Goal: Obtain resource: Download file/media

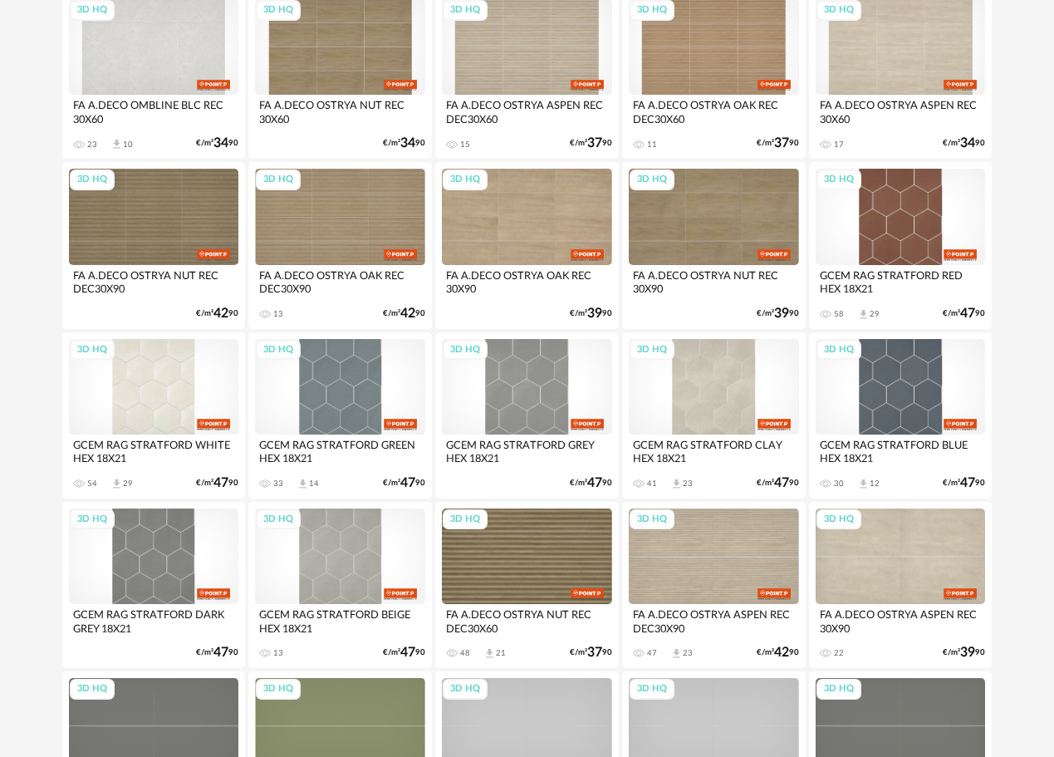
scroll to position [1290, 0]
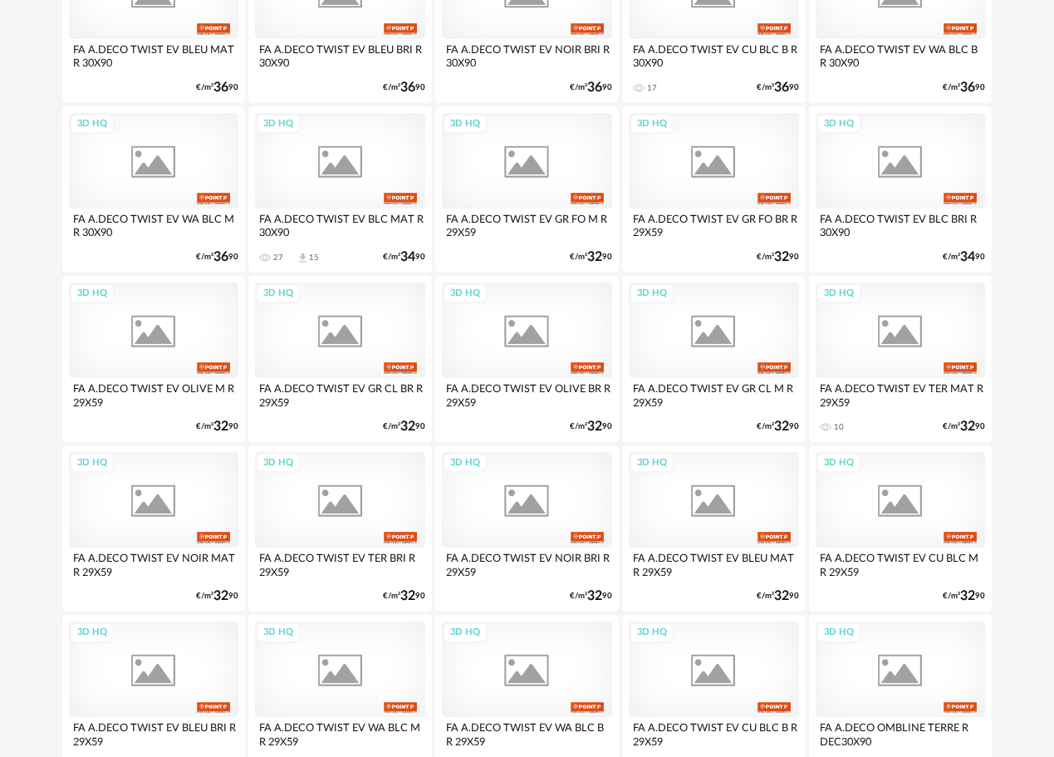
scroll to position [2159, 0]
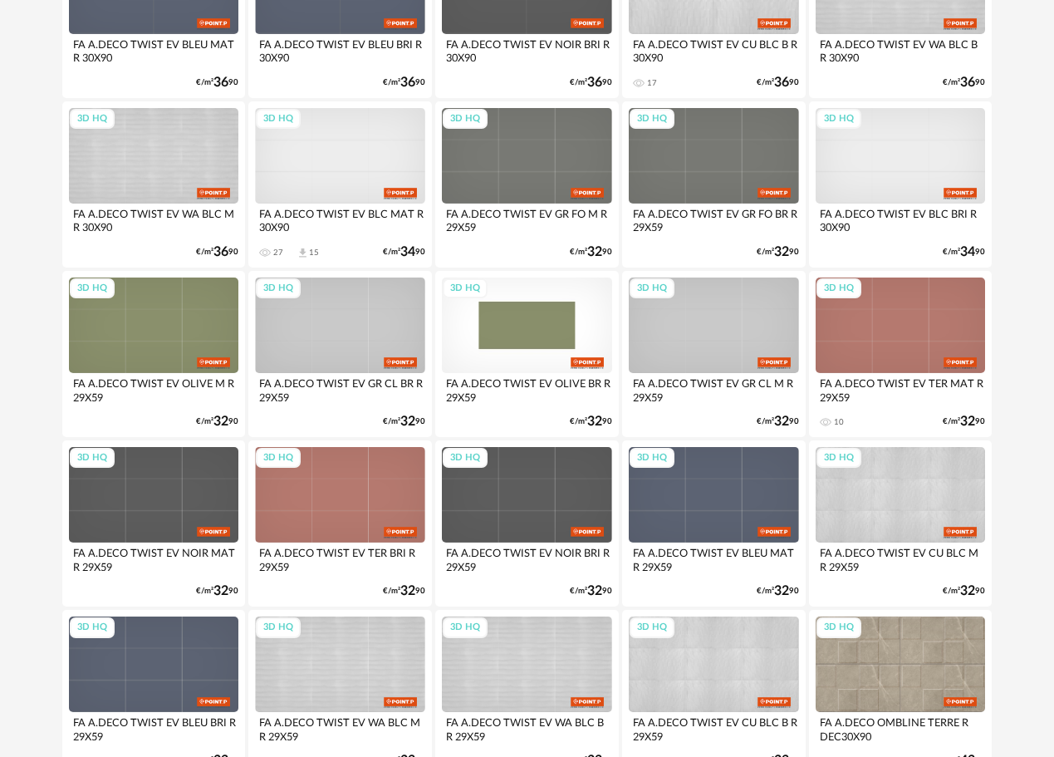
click at [524, 360] on div "3D HQ" at bounding box center [527, 325] width 170 height 96
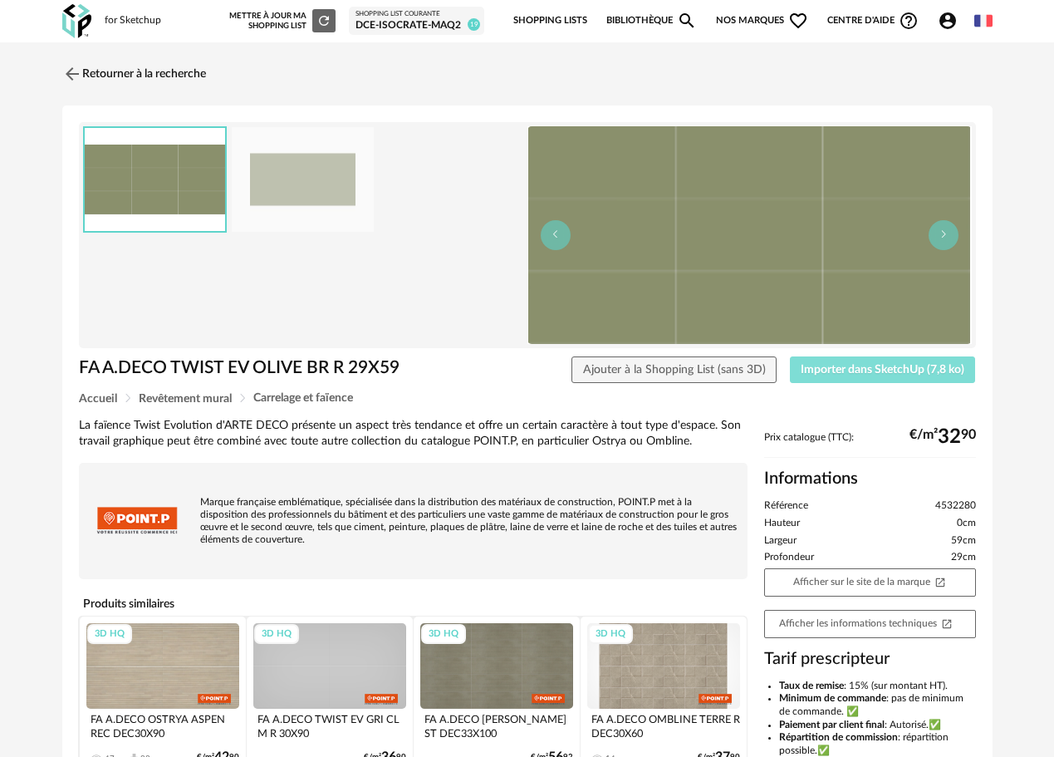
click at [823, 370] on span "Importer dans SketchUp (7,8 ko)" at bounding box center [883, 370] width 164 height 12
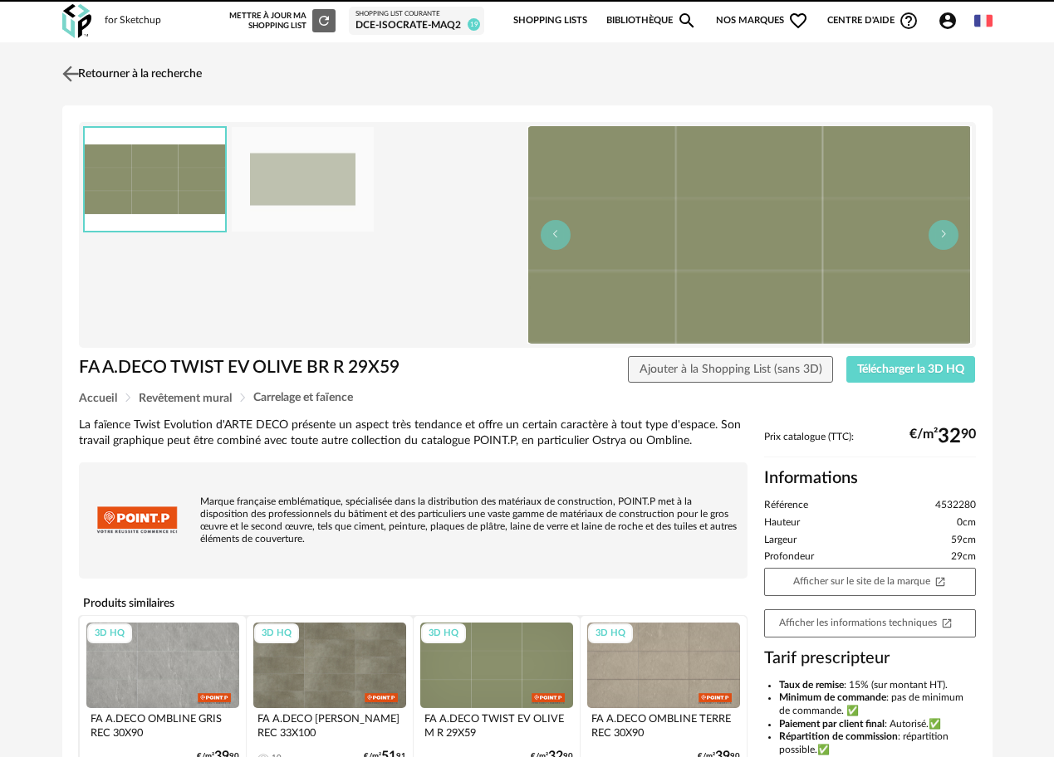
click at [82, 66] on img at bounding box center [70, 73] width 24 height 24
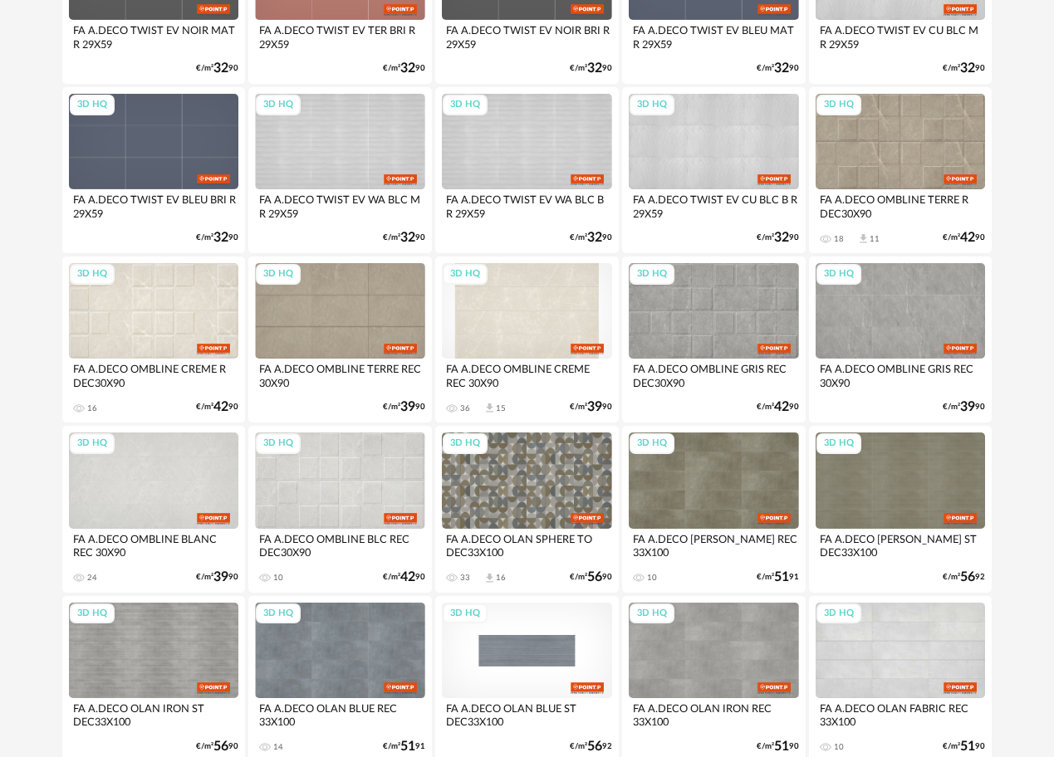
scroll to position [2922, 0]
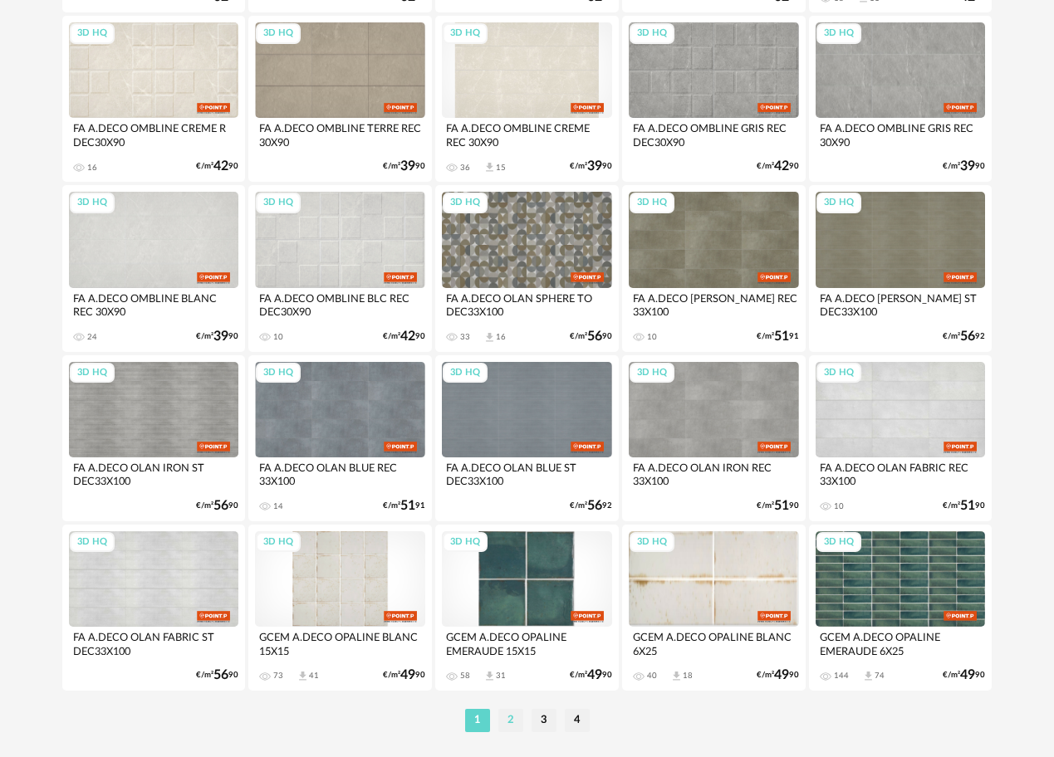
click at [514, 724] on li "2" at bounding box center [510, 720] width 25 height 23
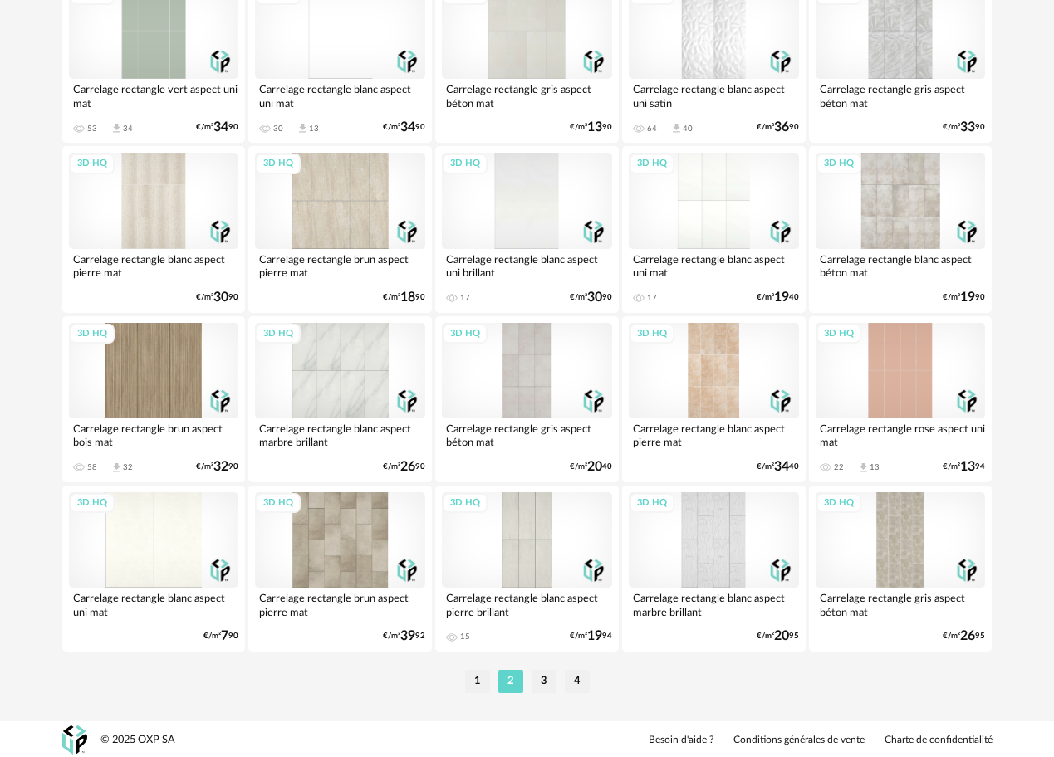
scroll to position [2963, 0]
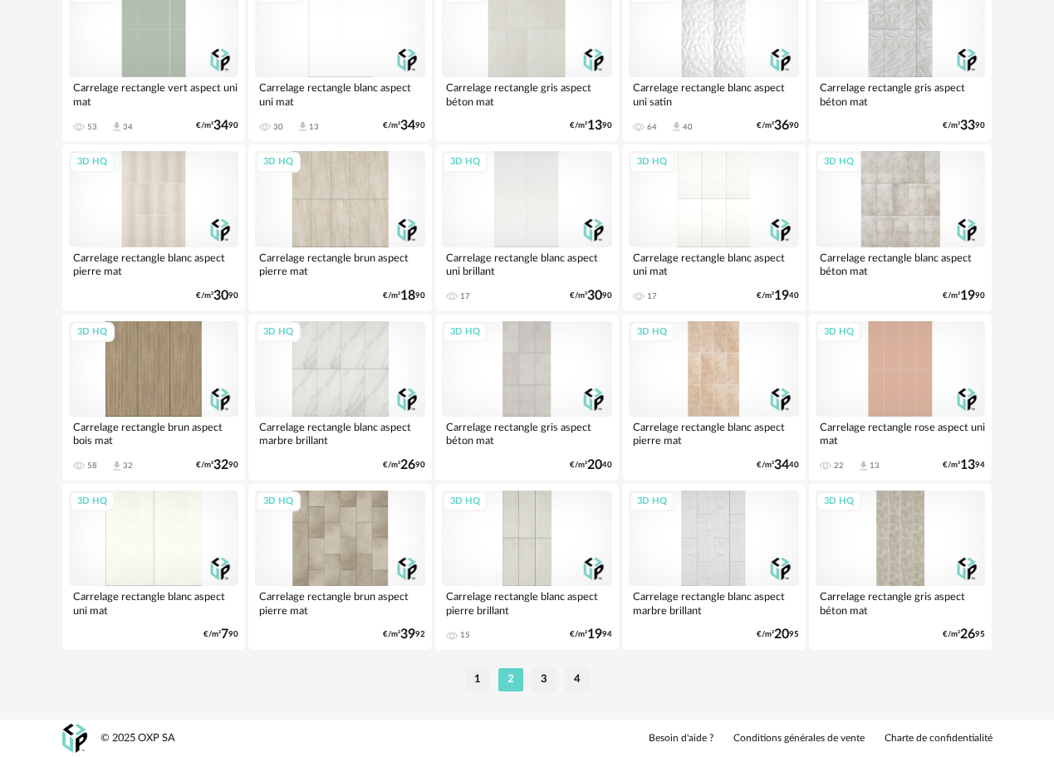
click at [546, 678] on li "3" at bounding box center [544, 680] width 25 height 23
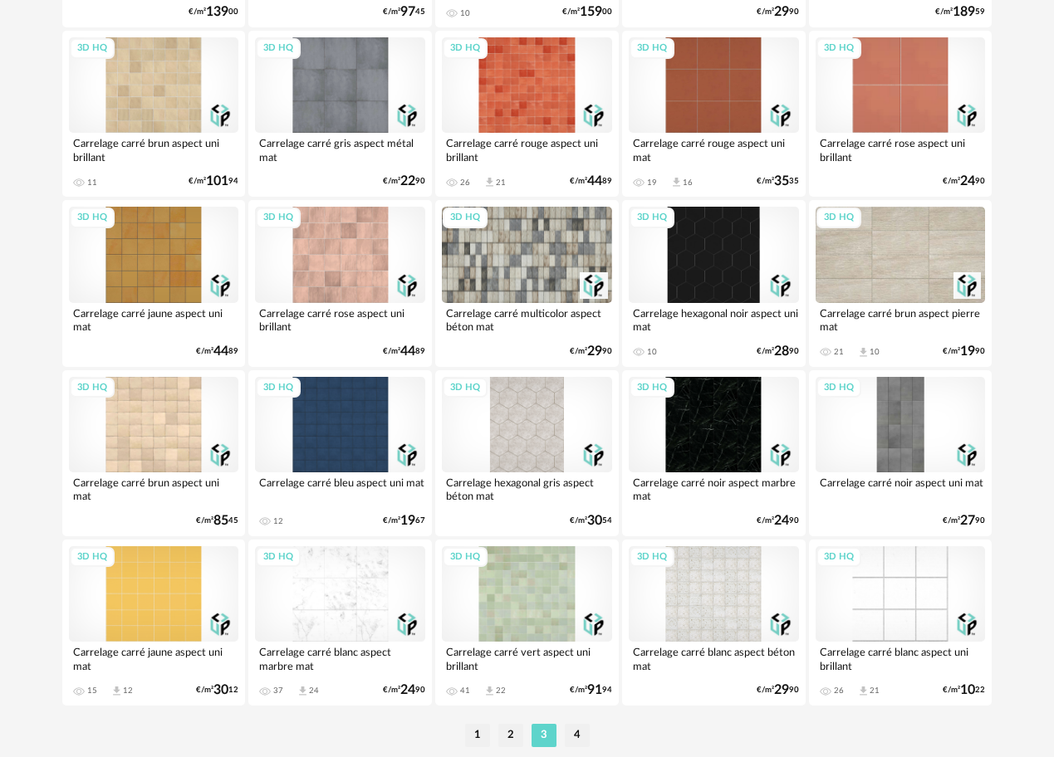
scroll to position [2963, 0]
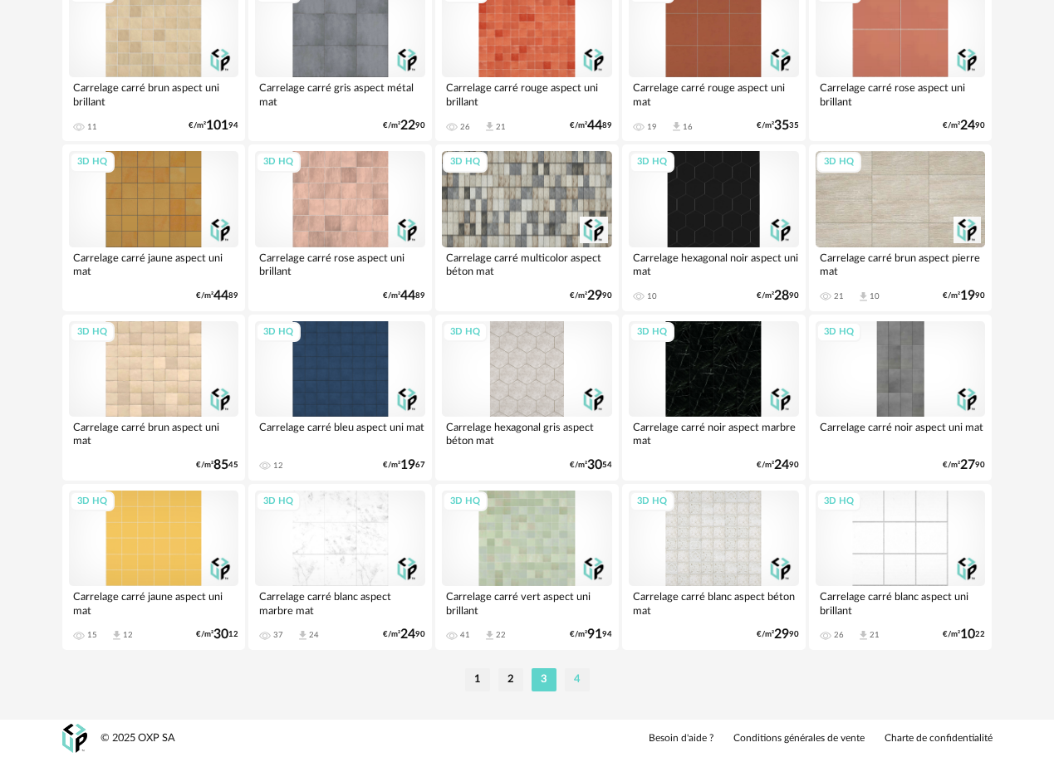
click at [571, 677] on li "4" at bounding box center [577, 680] width 25 height 23
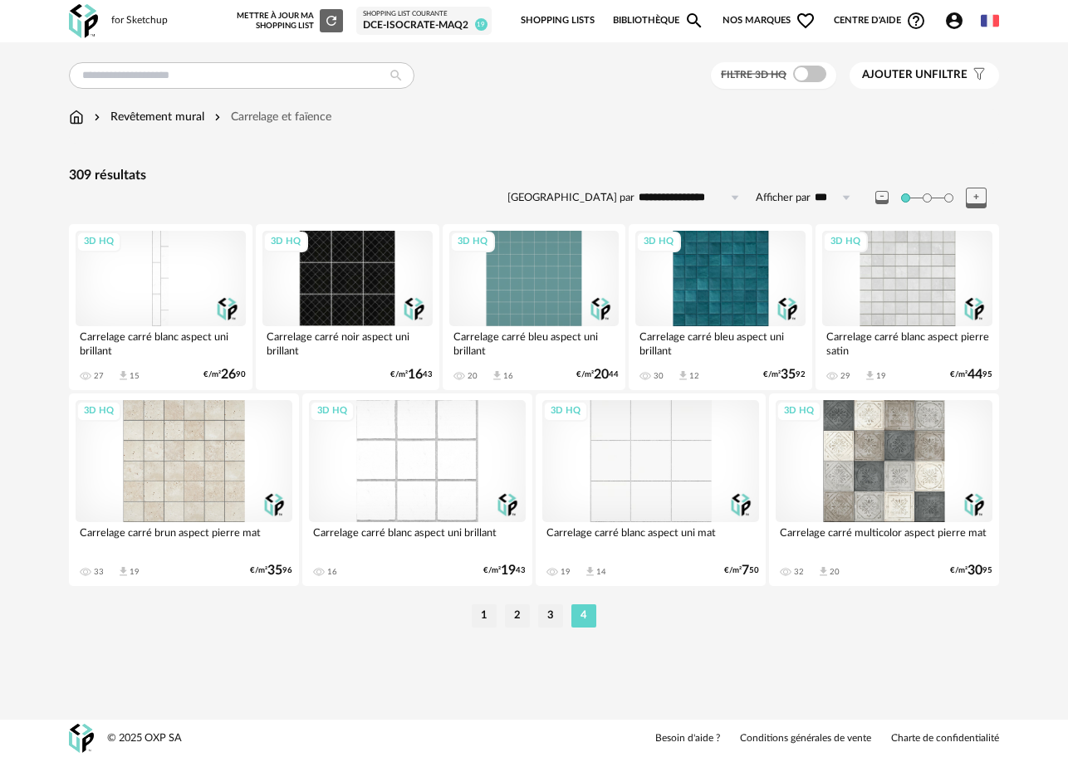
click at [618, 95] on div "**********" at bounding box center [534, 359] width 957 height 595
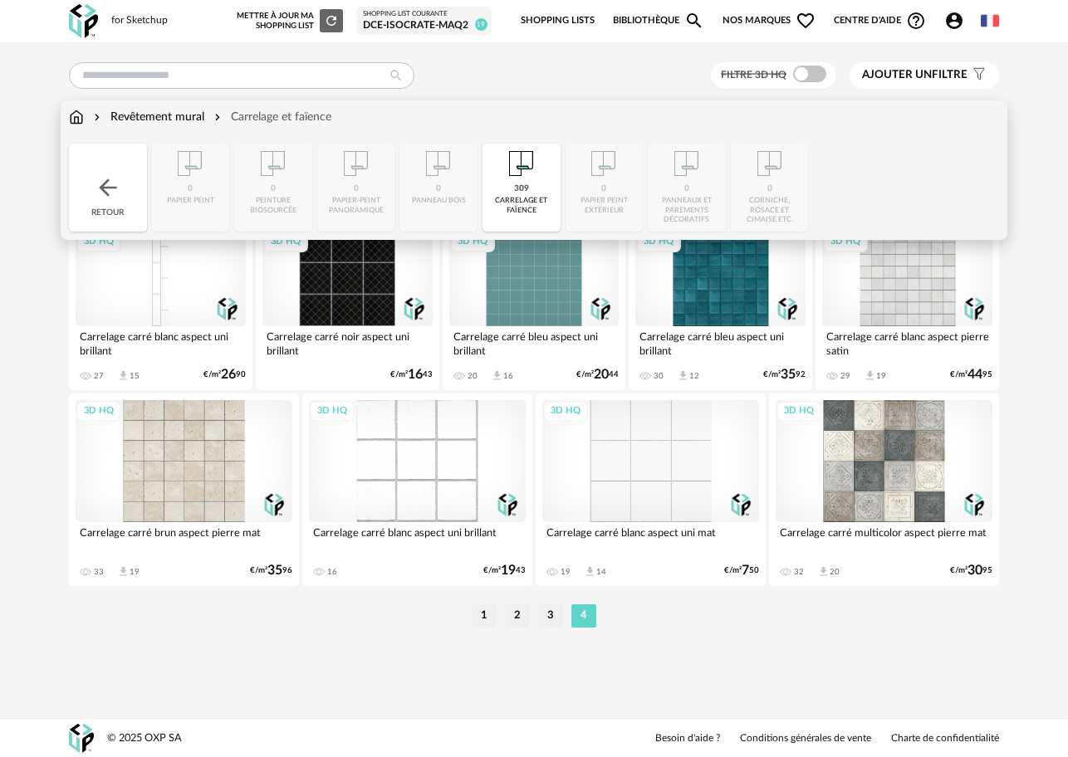
click at [111, 185] on img at bounding box center [108, 187] width 27 height 27
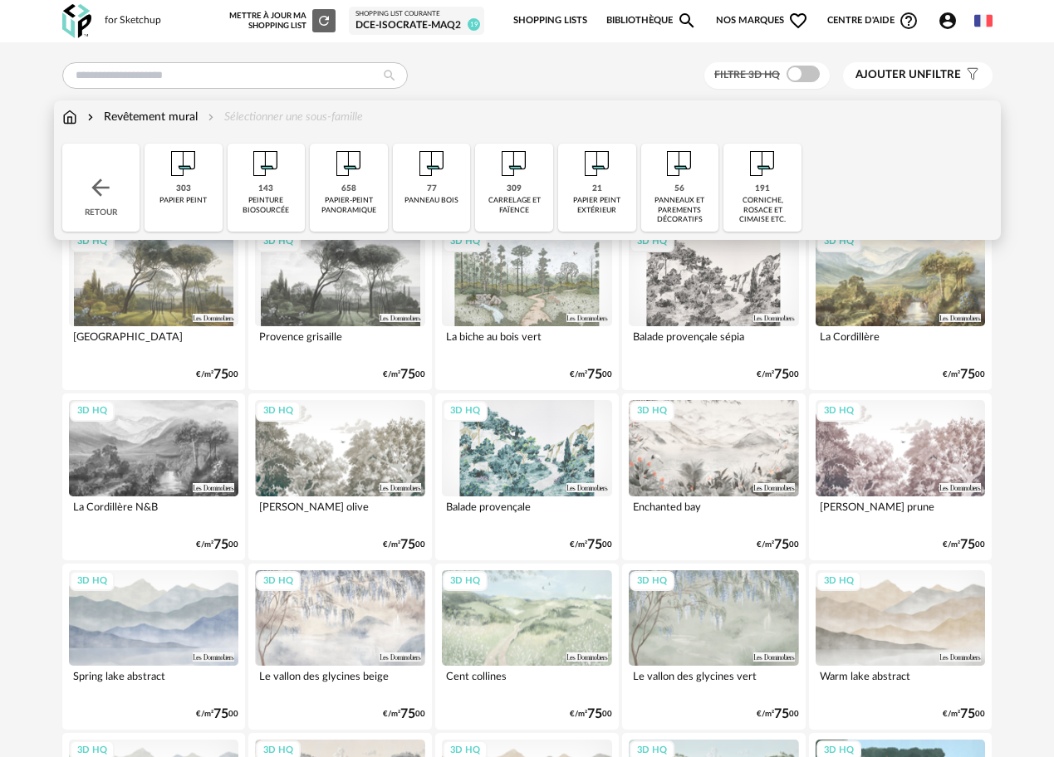
click at [337, 194] on div "658 papier-peint panoramique" at bounding box center [349, 188] width 78 height 88
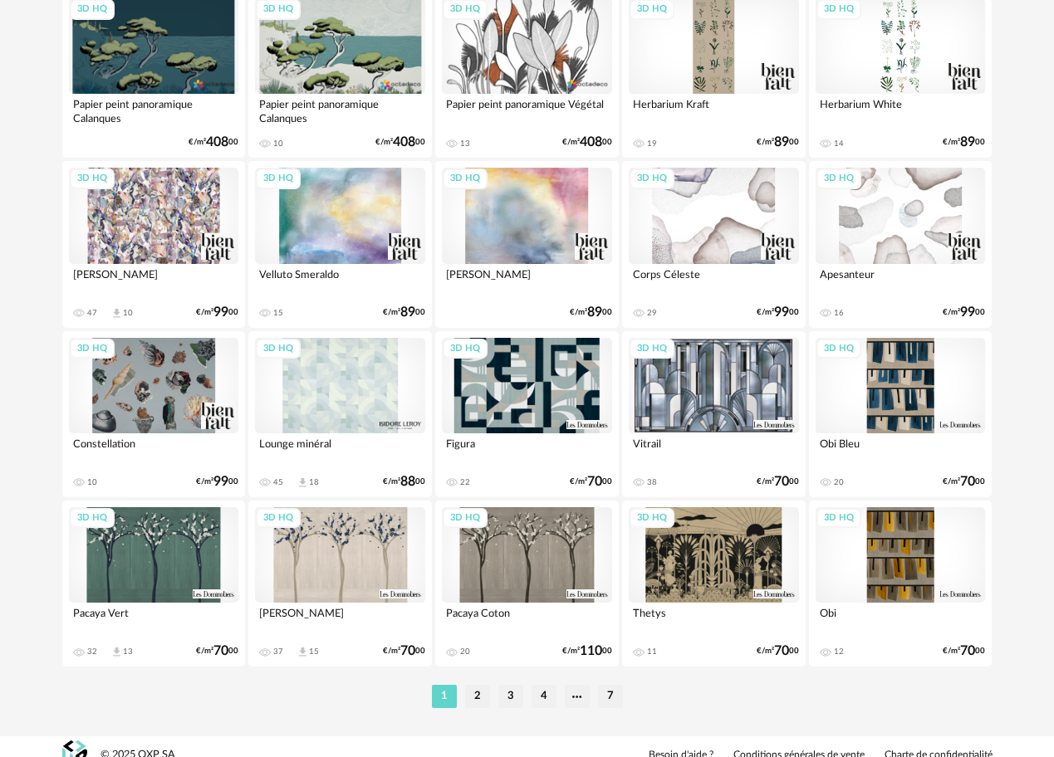
scroll to position [2963, 0]
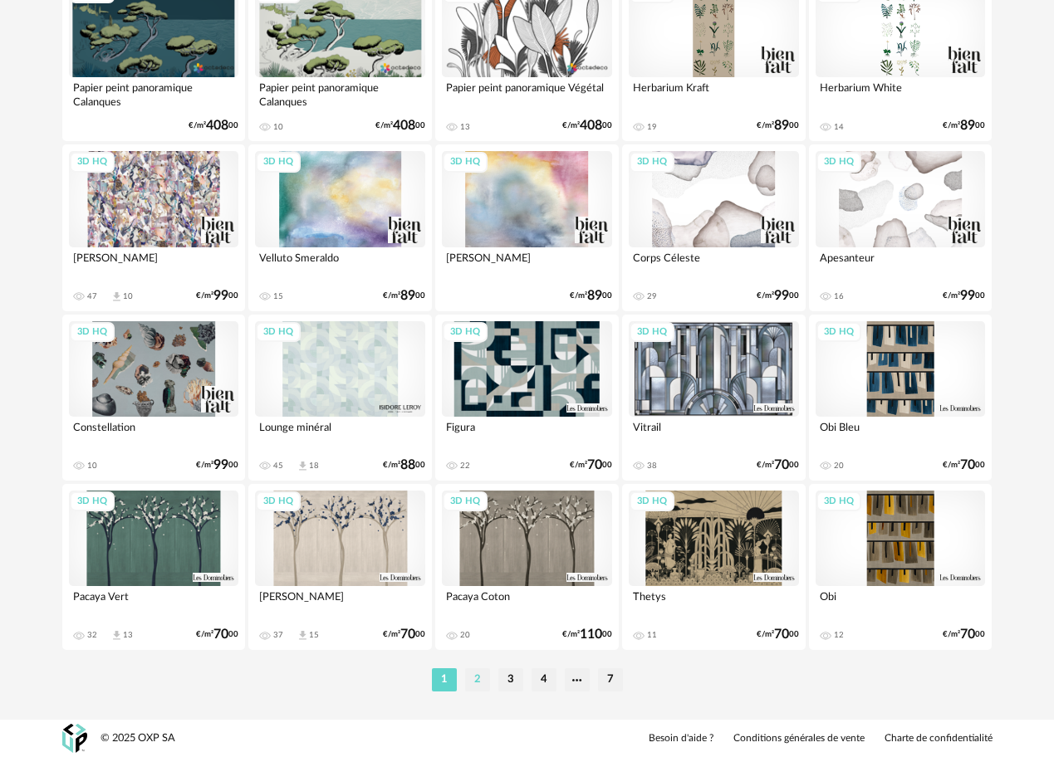
click at [482, 674] on li "2" at bounding box center [477, 680] width 25 height 23
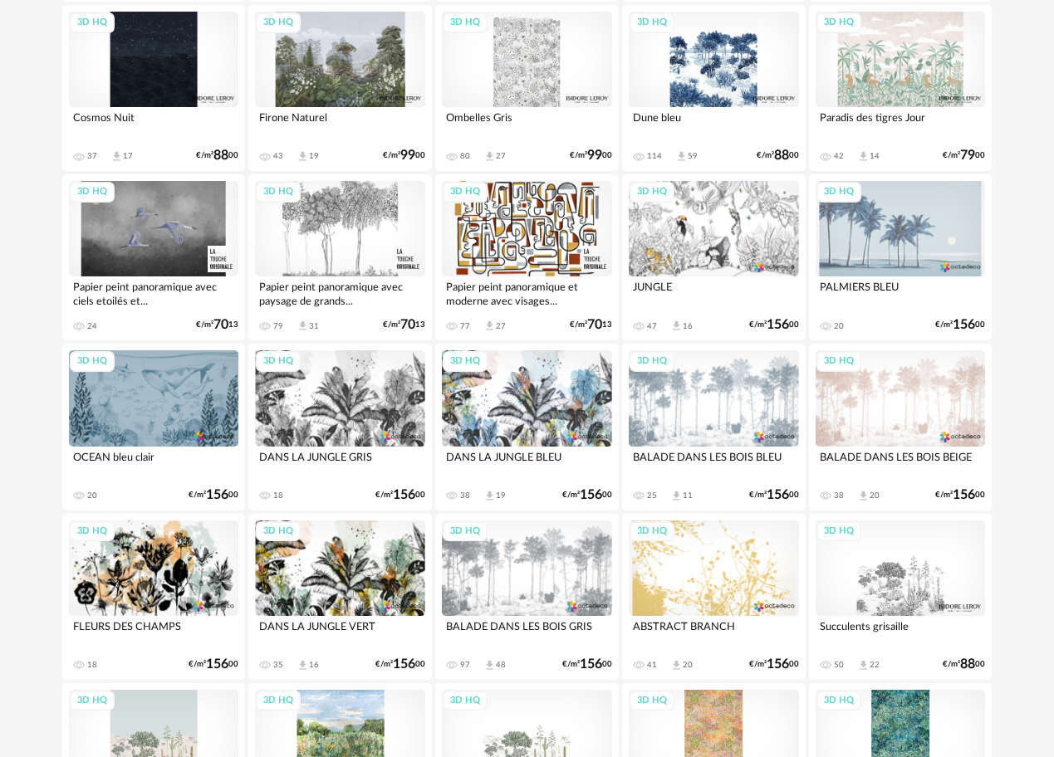
scroll to position [744, 0]
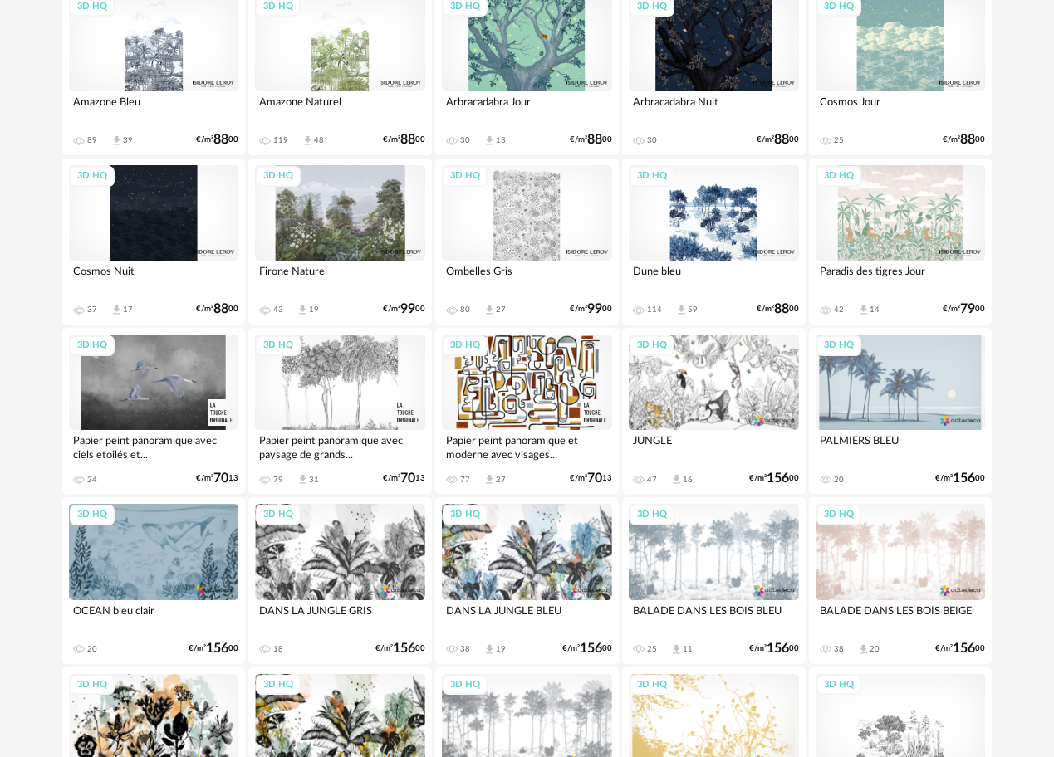
click at [722, 238] on div "3D HQ" at bounding box center [714, 213] width 170 height 96
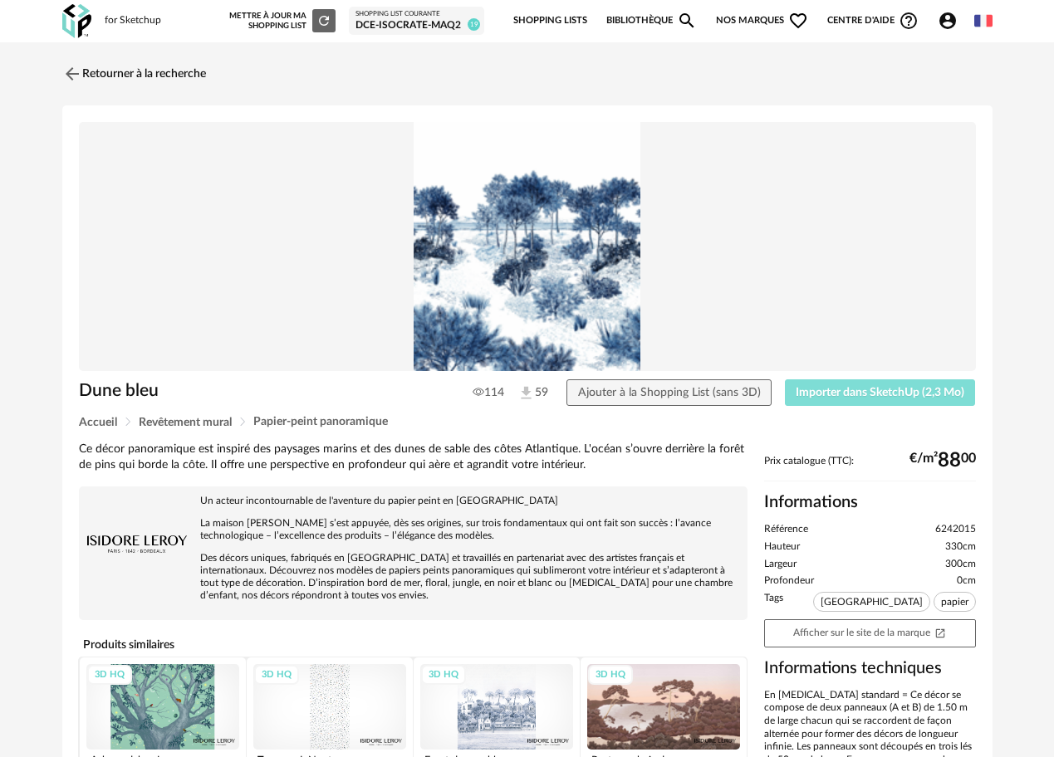
click at [806, 390] on span "Importer dans SketchUp (2,3 Mo)" at bounding box center [880, 393] width 169 height 12
